Goal: Find specific page/section: Find specific page/section

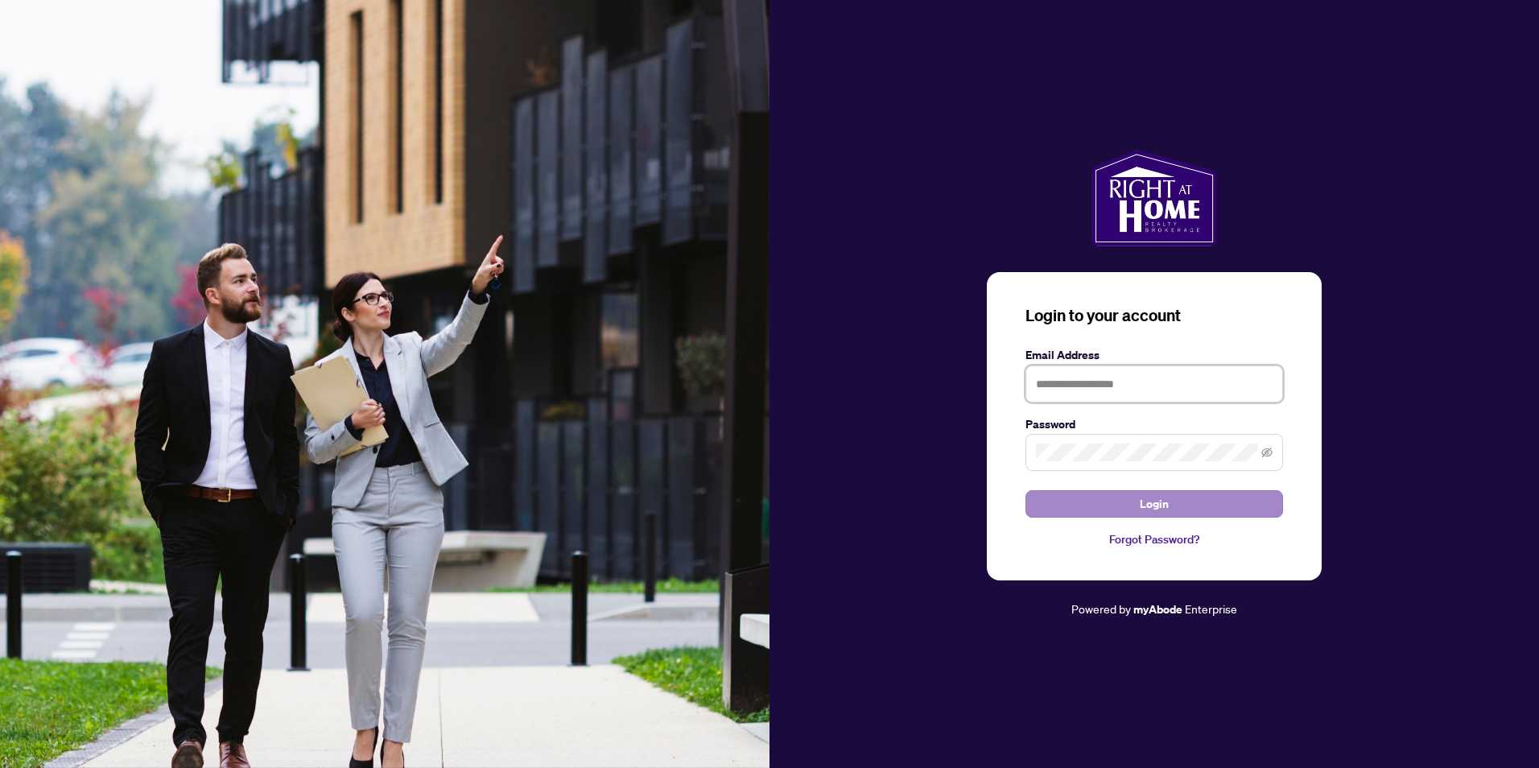
type input "**********"
click at [1089, 509] on button "Login" at bounding box center [1153, 503] width 257 height 27
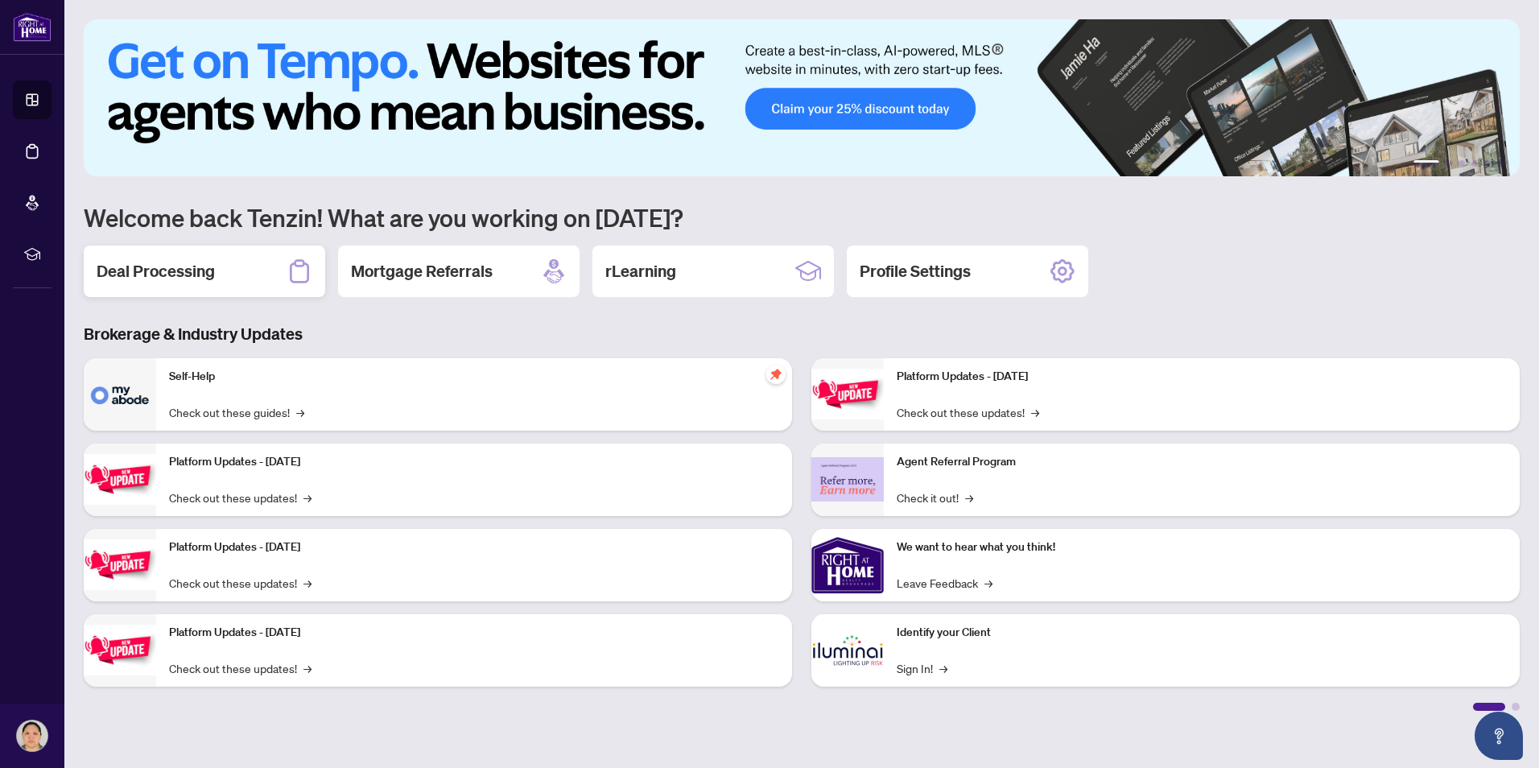
click at [300, 278] on icon at bounding box center [299, 271] width 26 height 26
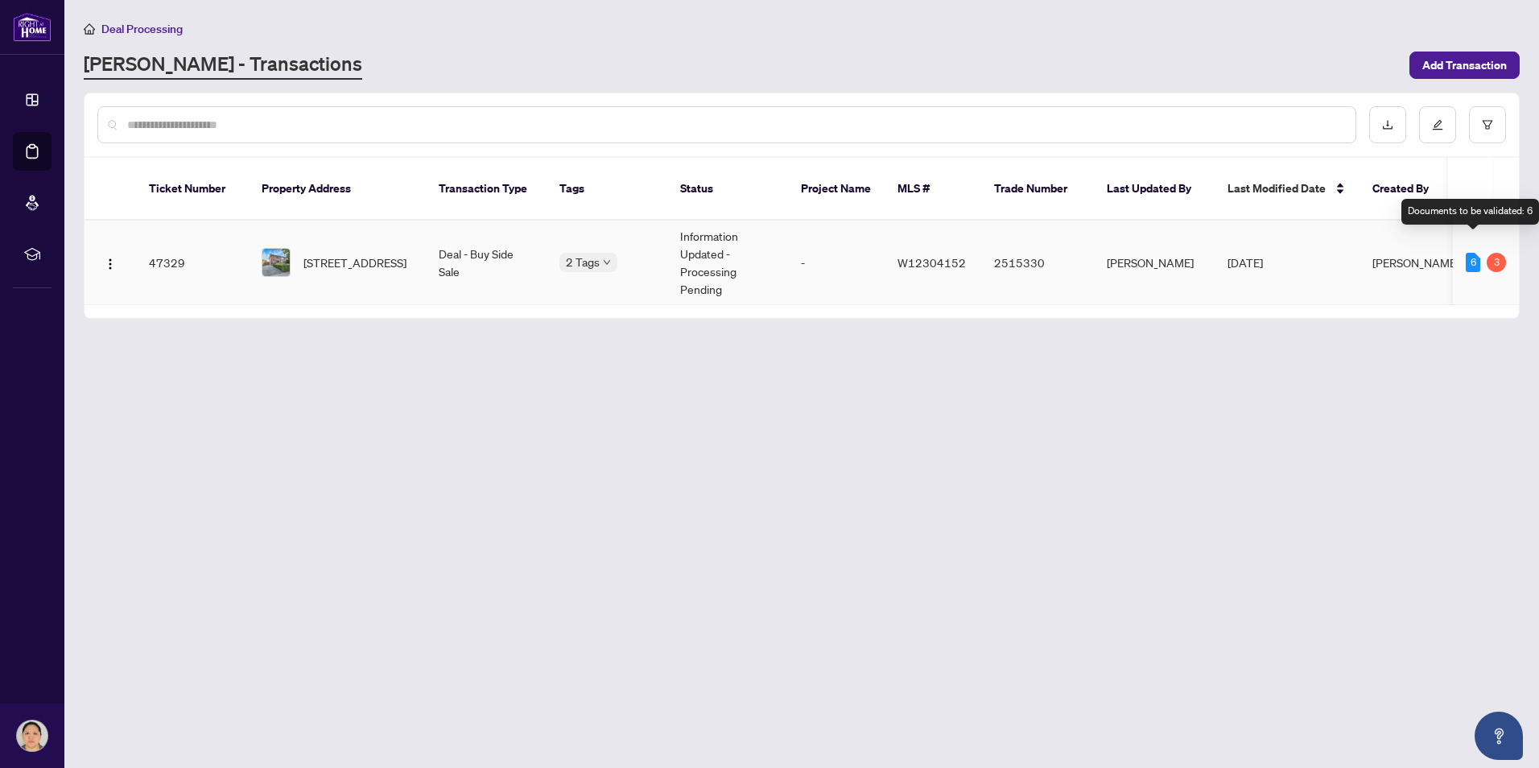
click at [1471, 253] on div "6" at bounding box center [1472, 262] width 14 height 19
click at [178, 244] on td "47329" at bounding box center [192, 262] width 113 height 84
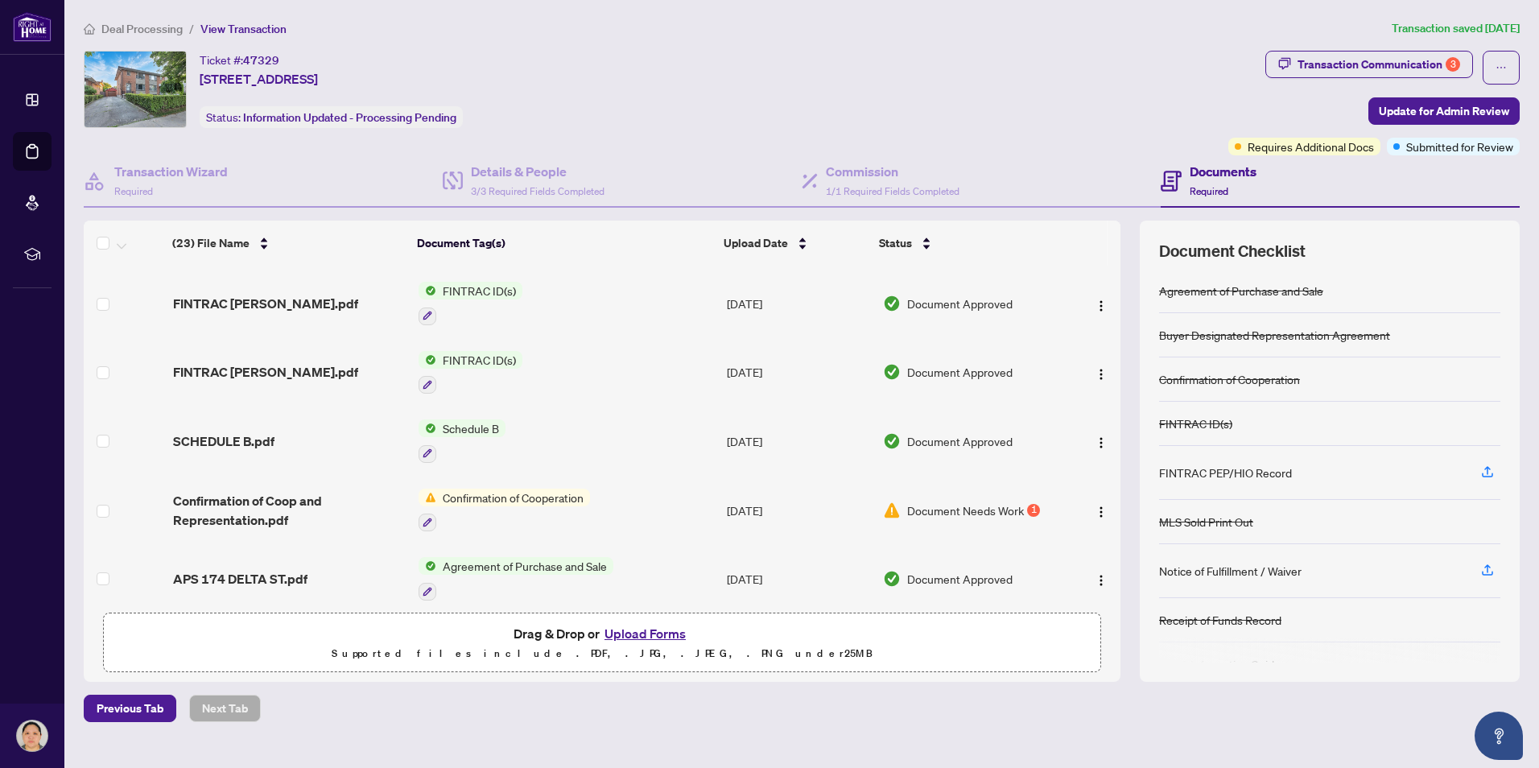
scroll to position [1168, 0]
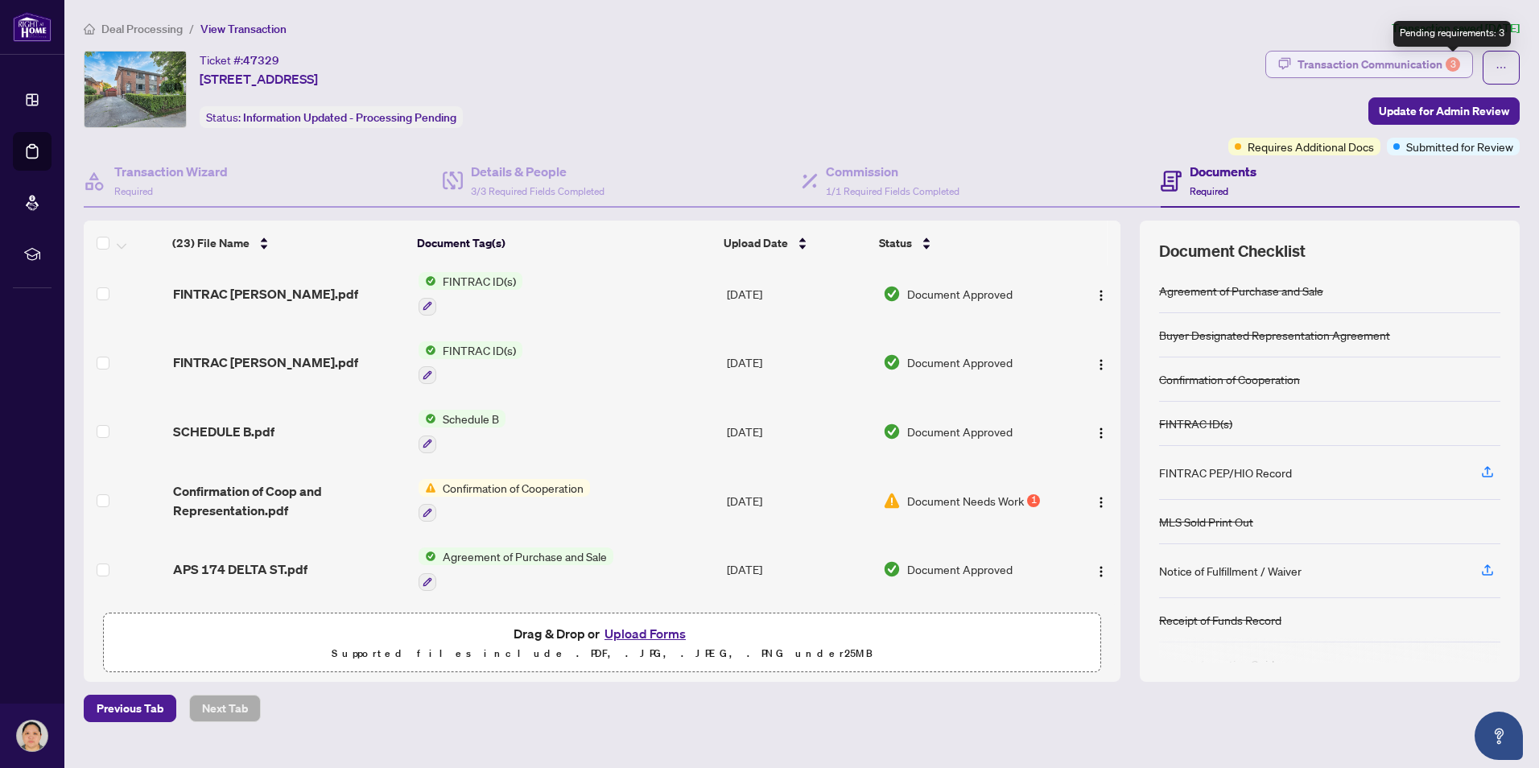
click at [1452, 62] on div "3" at bounding box center [1452, 64] width 14 height 14
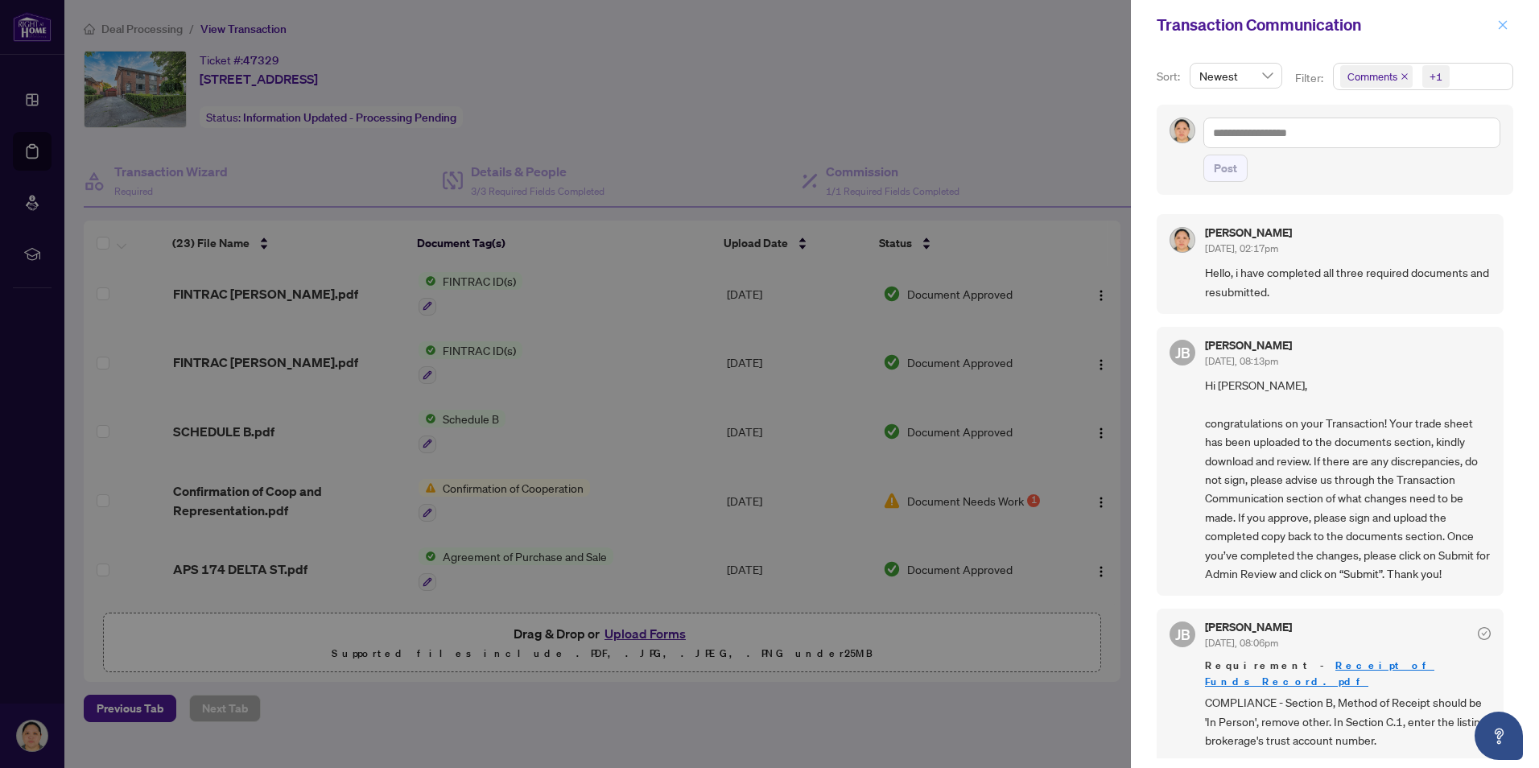
click at [1502, 28] on icon "close" at bounding box center [1502, 24] width 11 height 11
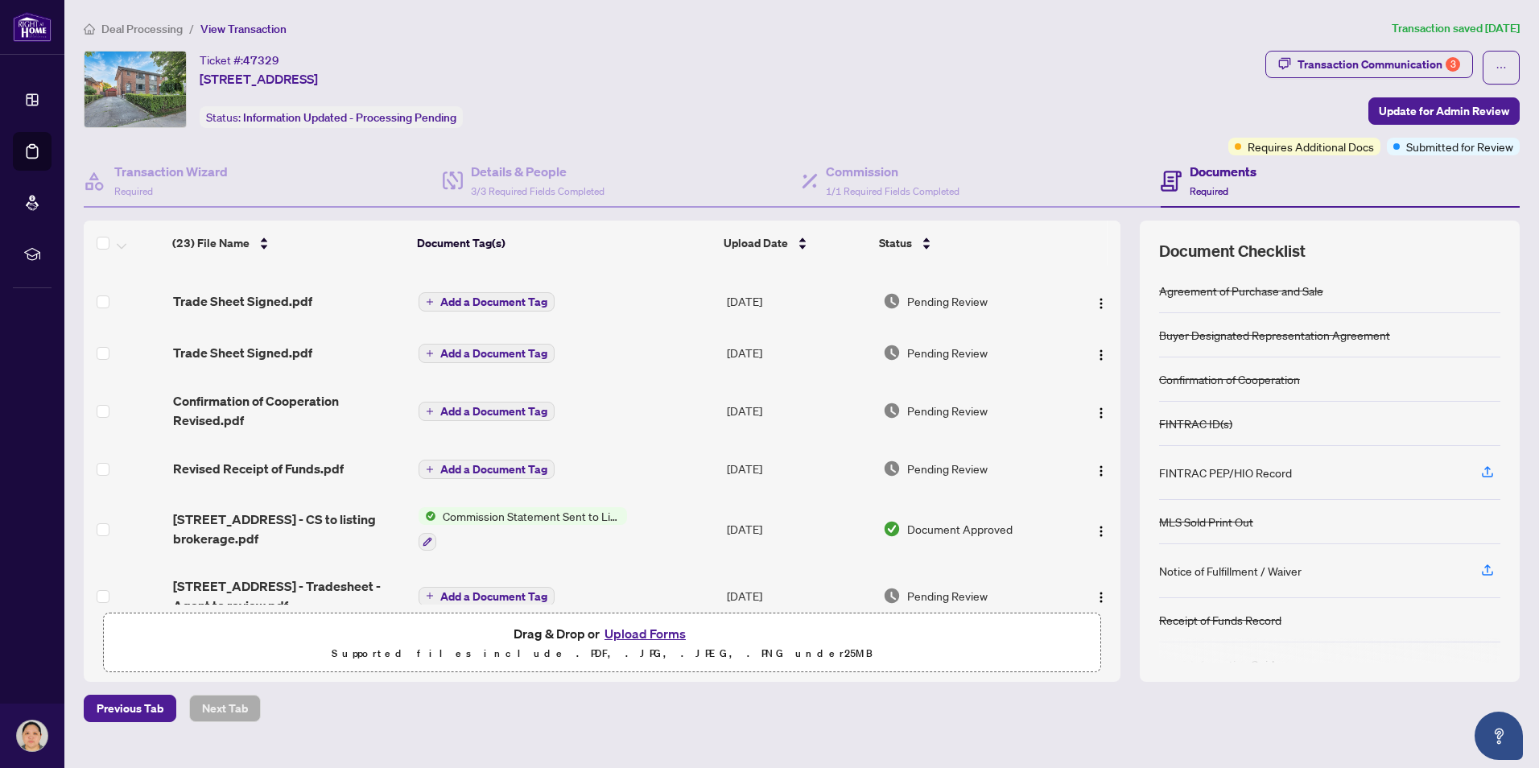
scroll to position [0, 0]
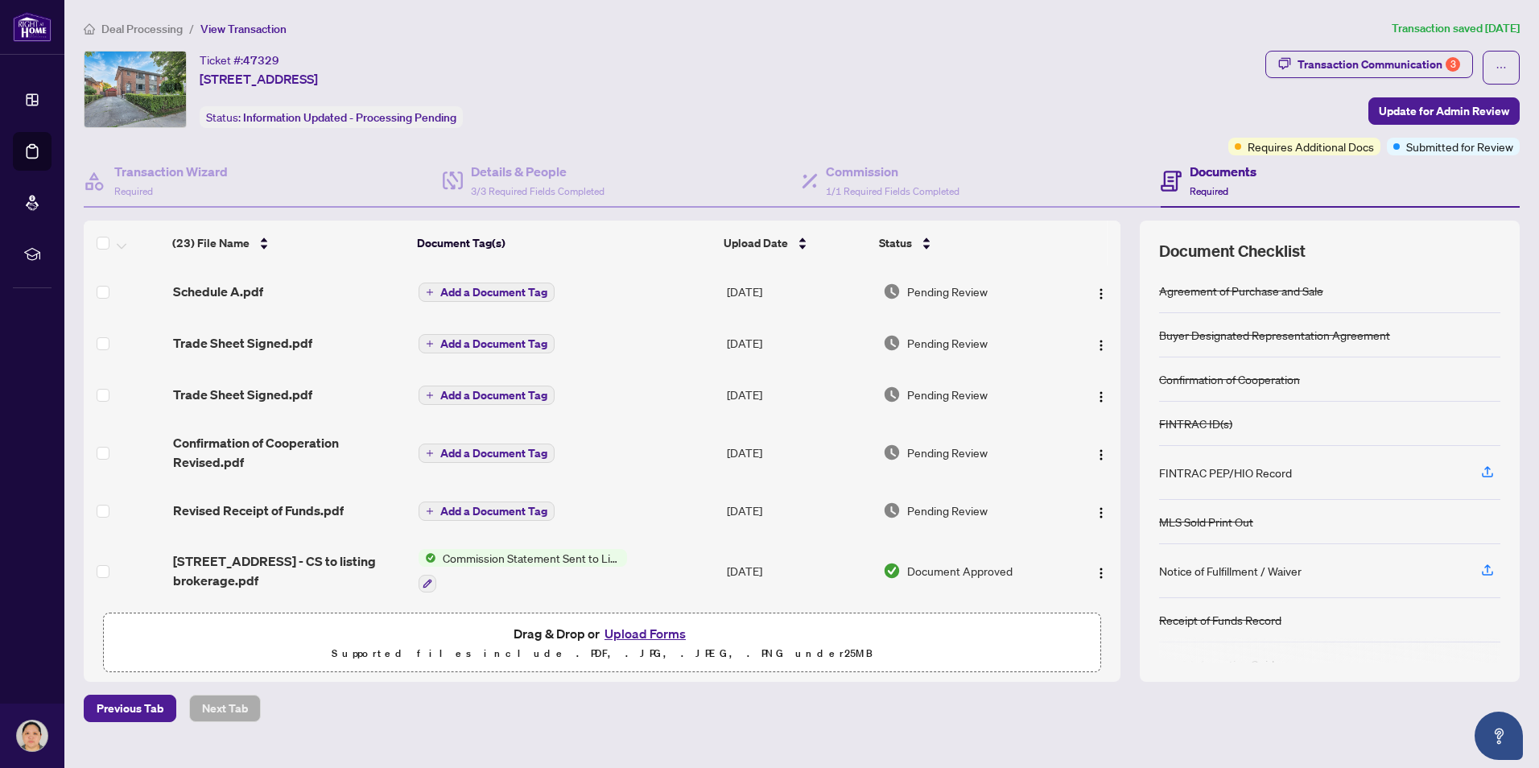
click at [1170, 77] on div "Ticket #: 47329 [STREET_ADDRESS] Status: Information Updated - Processing Pendi…" at bounding box center [653, 89] width 1138 height 77
click at [1456, 63] on div "3" at bounding box center [1452, 64] width 14 height 14
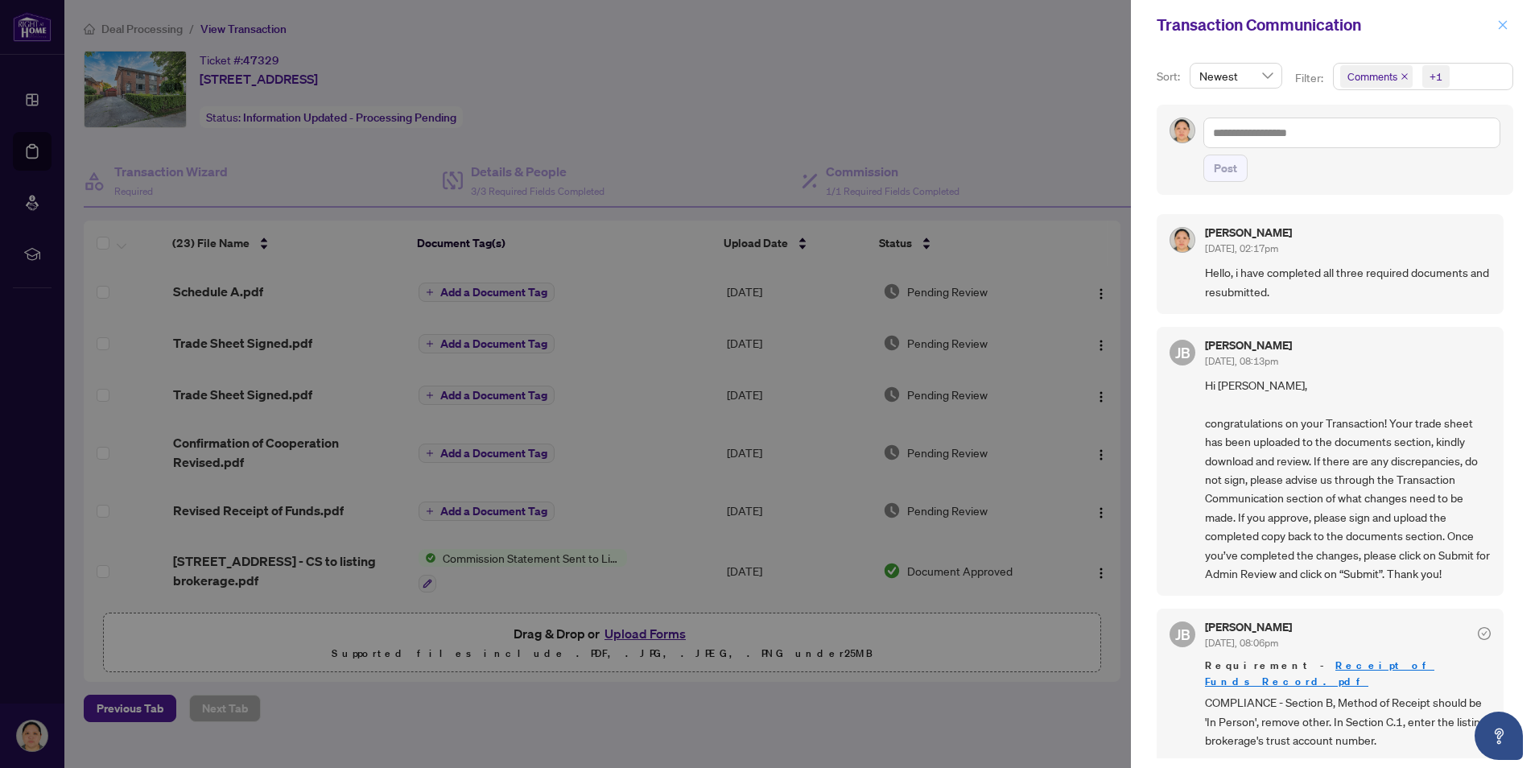
click at [1504, 21] on icon "close" at bounding box center [1502, 24] width 11 height 11
